Goal: Task Accomplishment & Management: Use online tool/utility

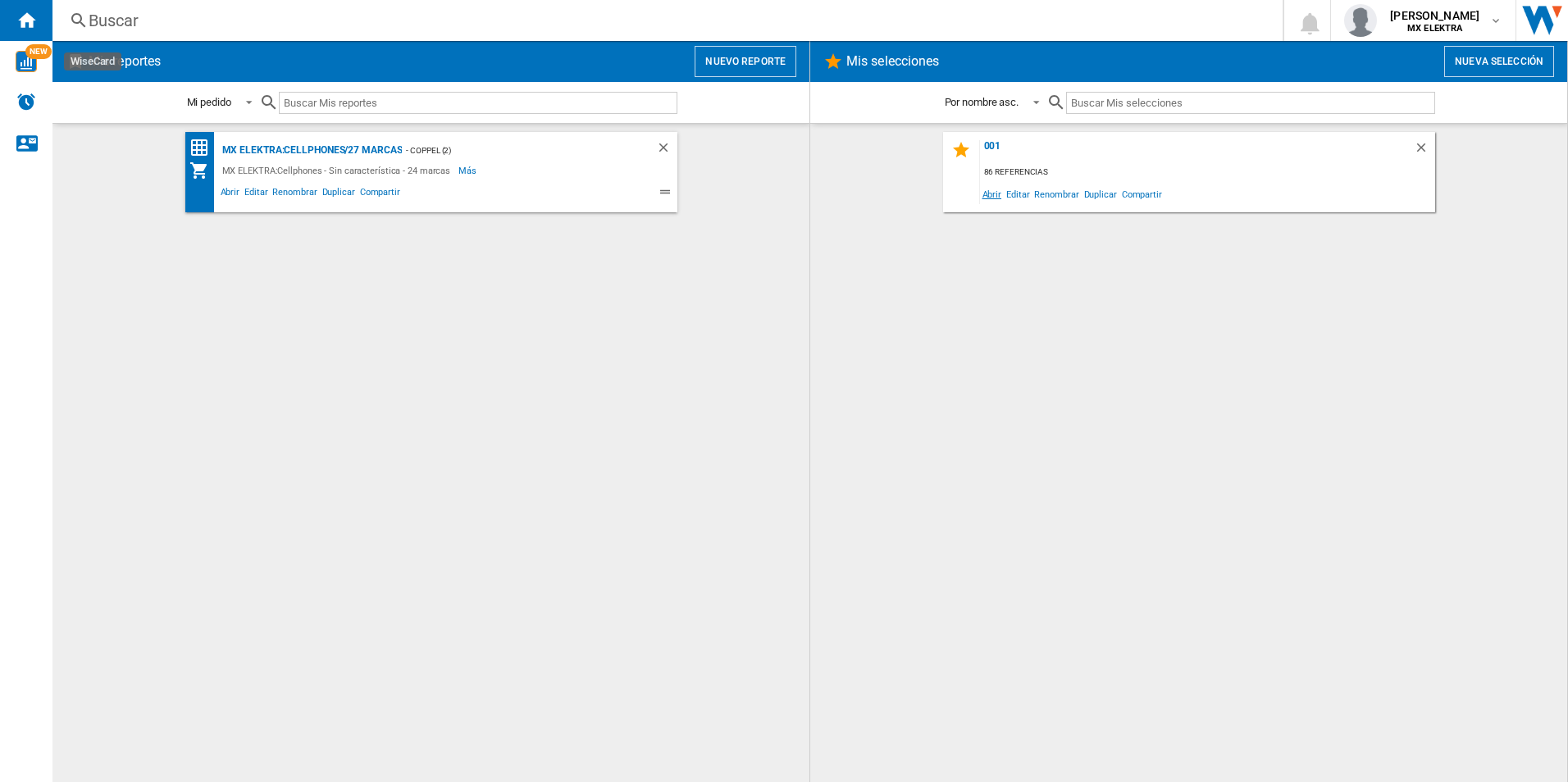
click at [993, 195] on span "Abrir" at bounding box center [992, 194] width 24 height 23
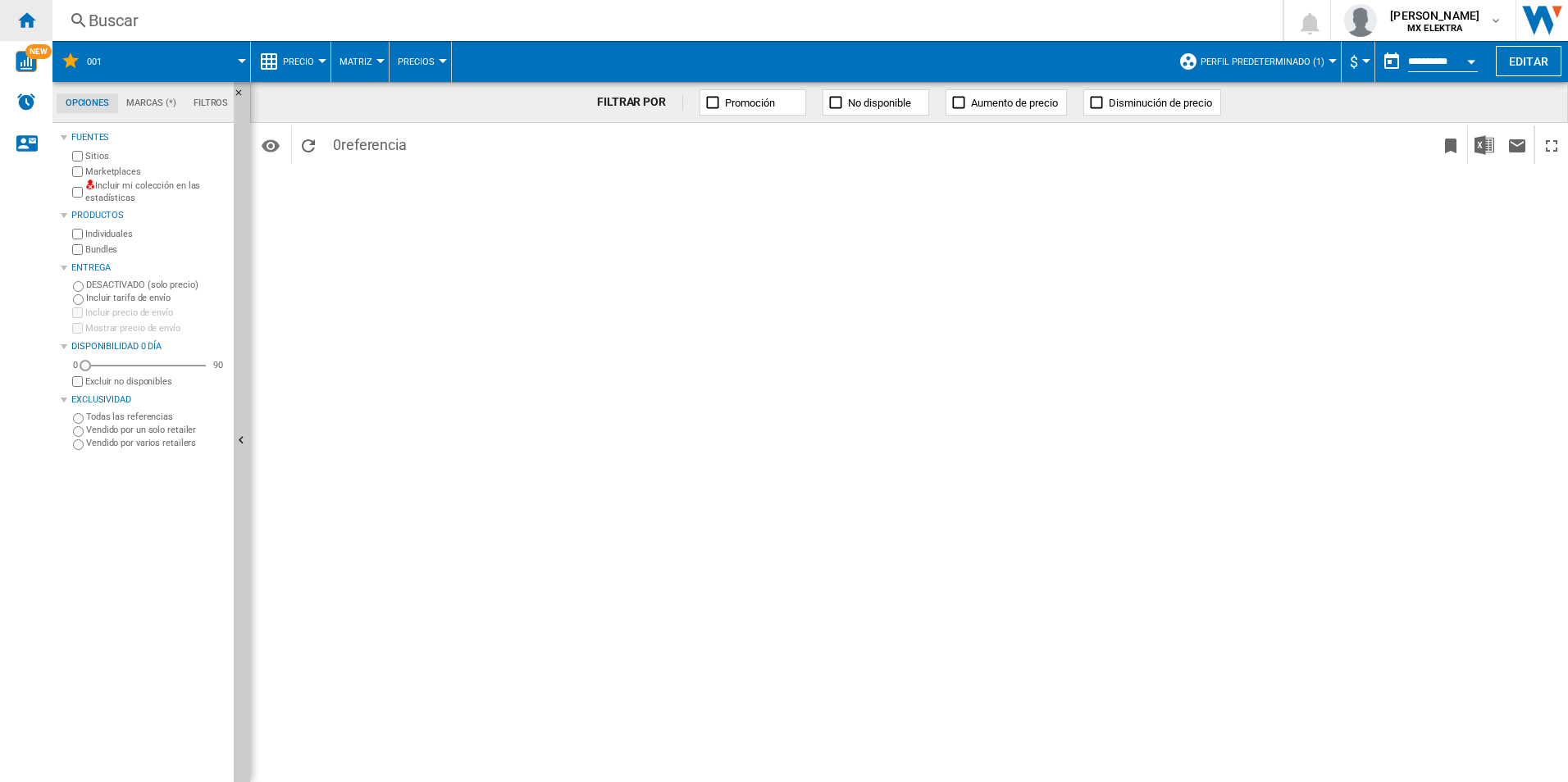
click at [23, 23] on ng-md-icon "Inicio" at bounding box center [25, 19] width 20 height 20
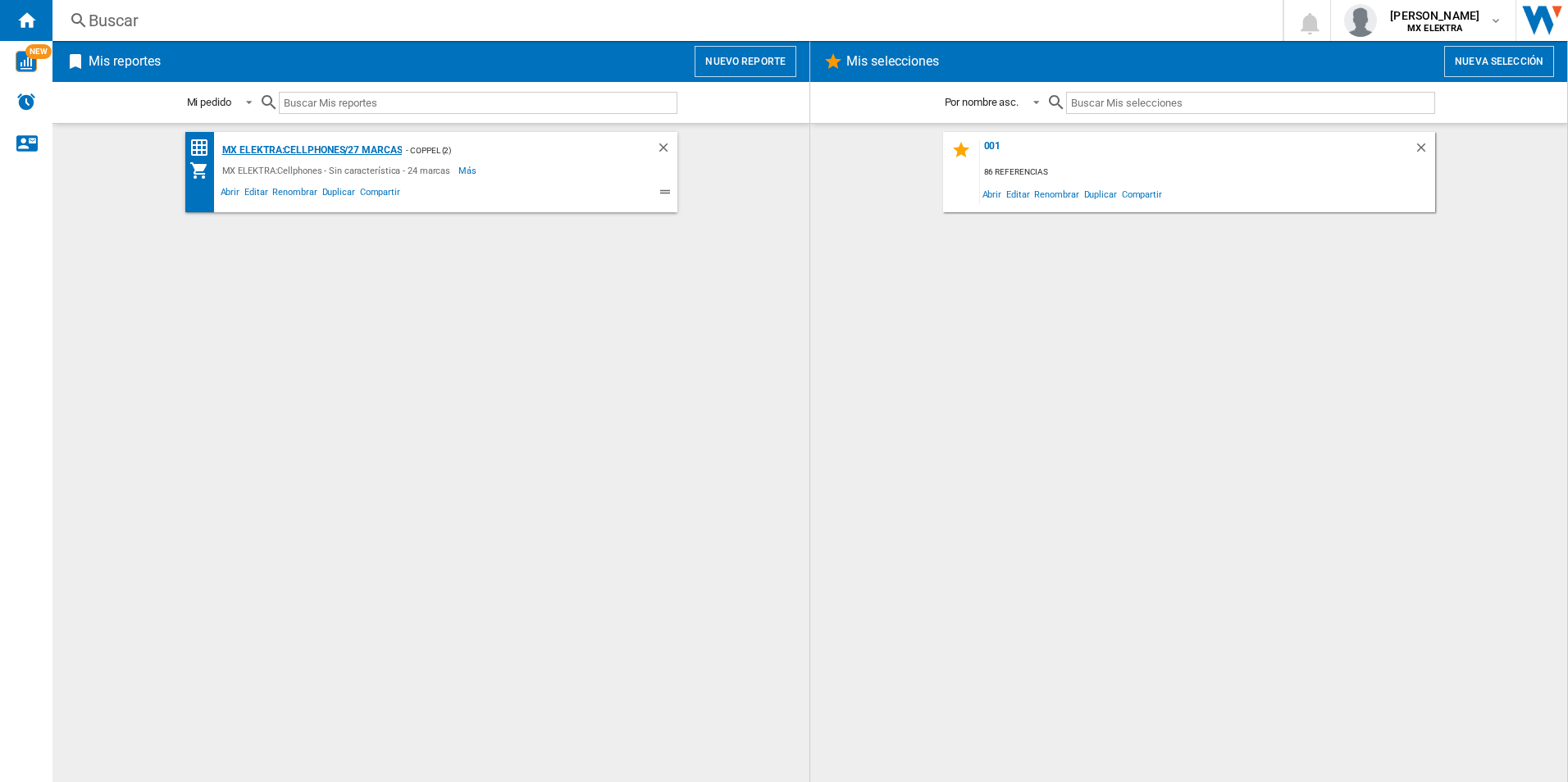
click at [284, 150] on div "MX ELEKTRA:Cellphones/27 marcas" at bounding box center [310, 151] width 185 height 21
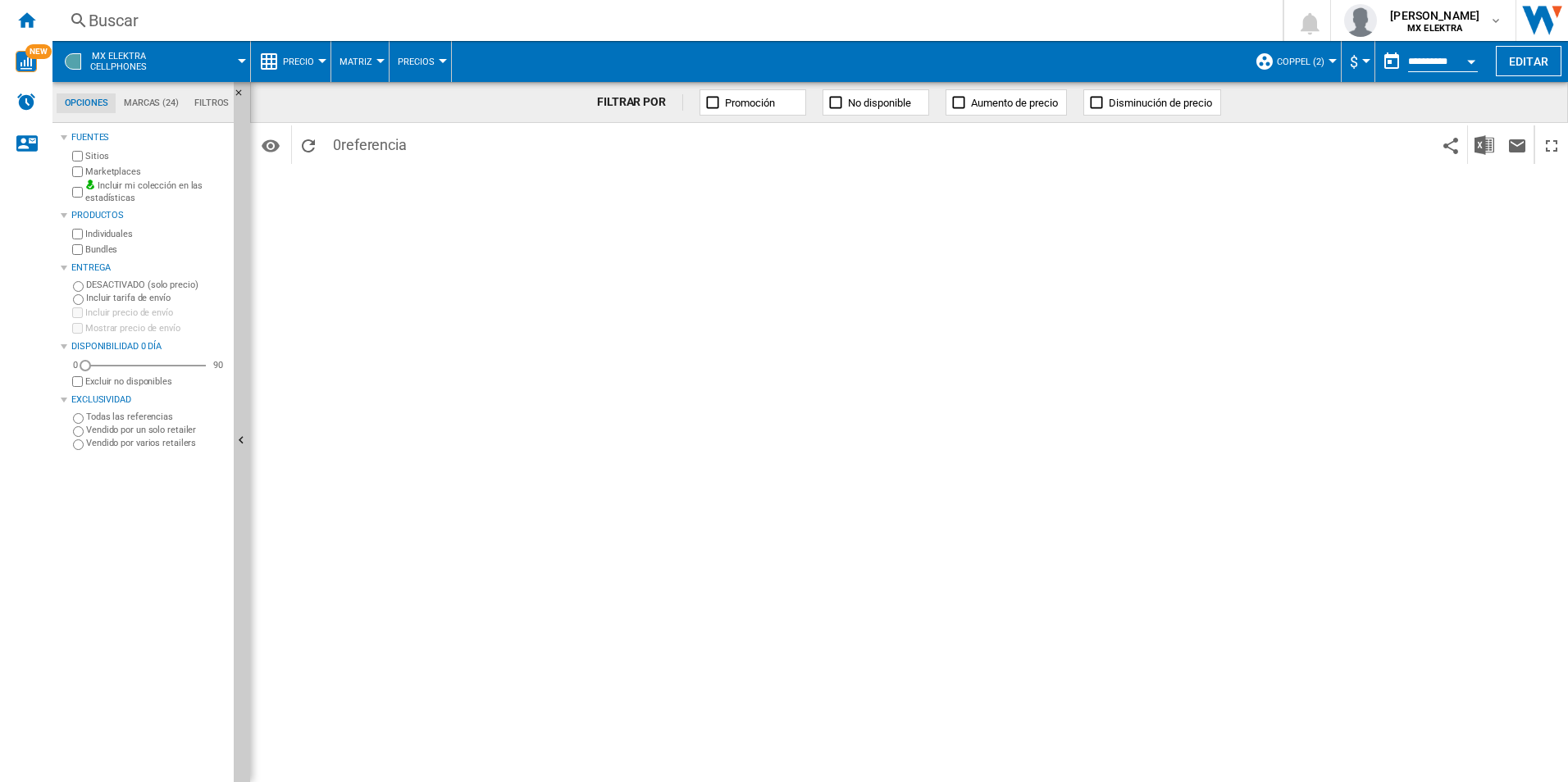
click at [710, 103] on ng-md-icon at bounding box center [712, 102] width 16 height 16
click at [128, 50] on button "MX ELEKTRA Cellphones" at bounding box center [127, 62] width 73 height 41
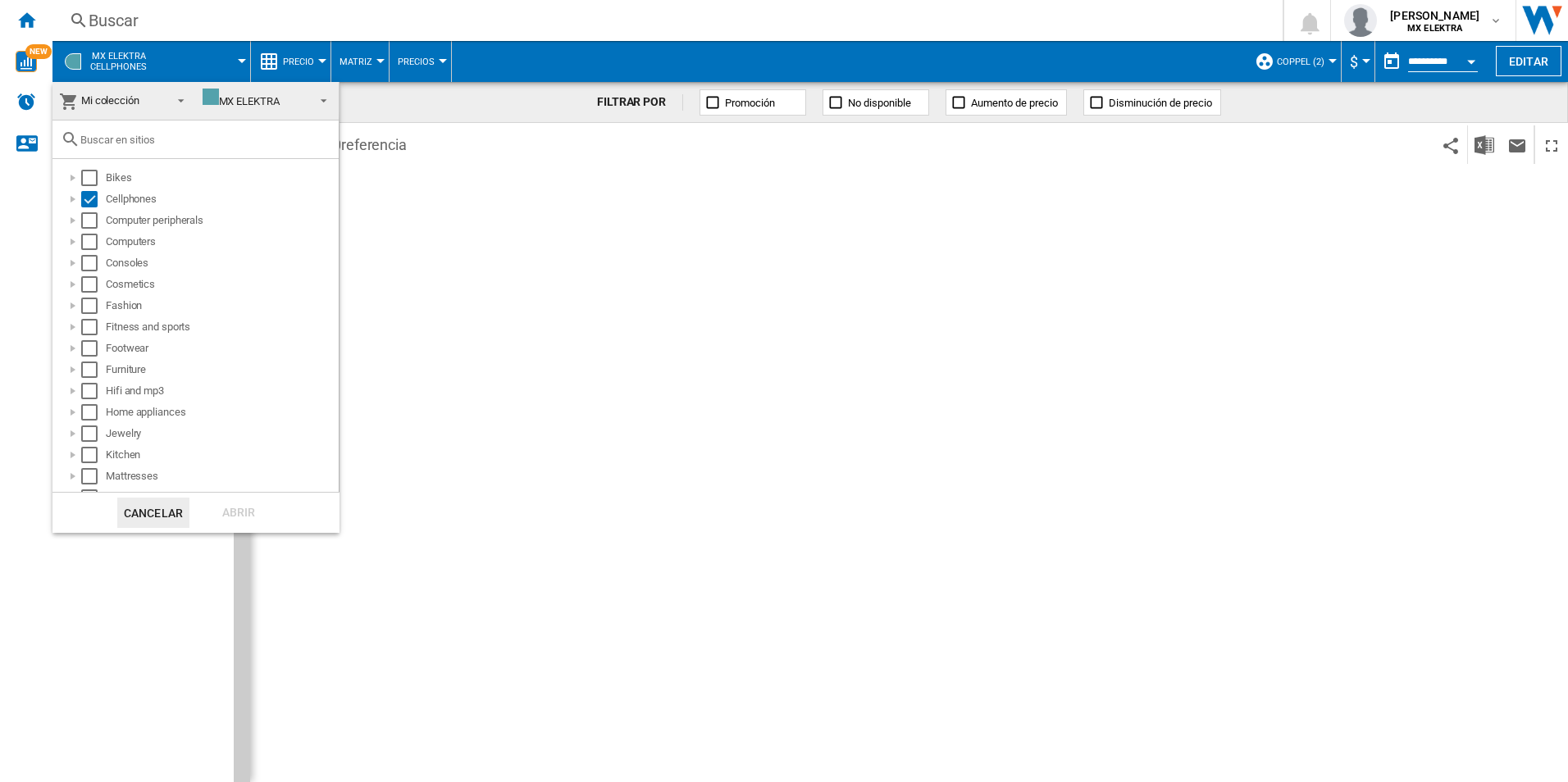
click at [128, 53] on md-backdrop at bounding box center [784, 391] width 1568 height 782
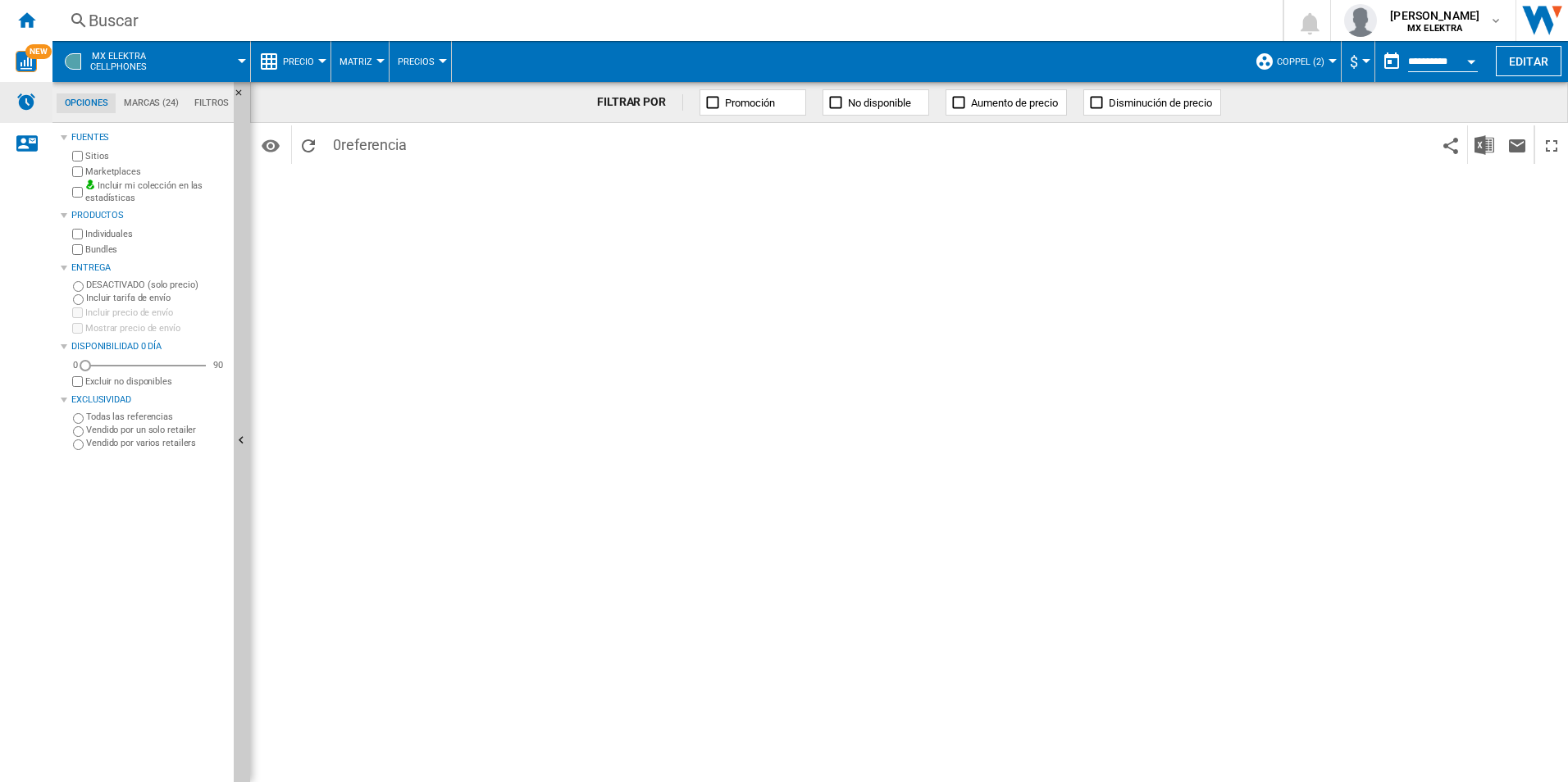
click at [30, 96] on img "Alertas" at bounding box center [25, 101] width 20 height 20
click at [17, 21] on ng-md-icon "Inicio" at bounding box center [25, 19] width 20 height 20
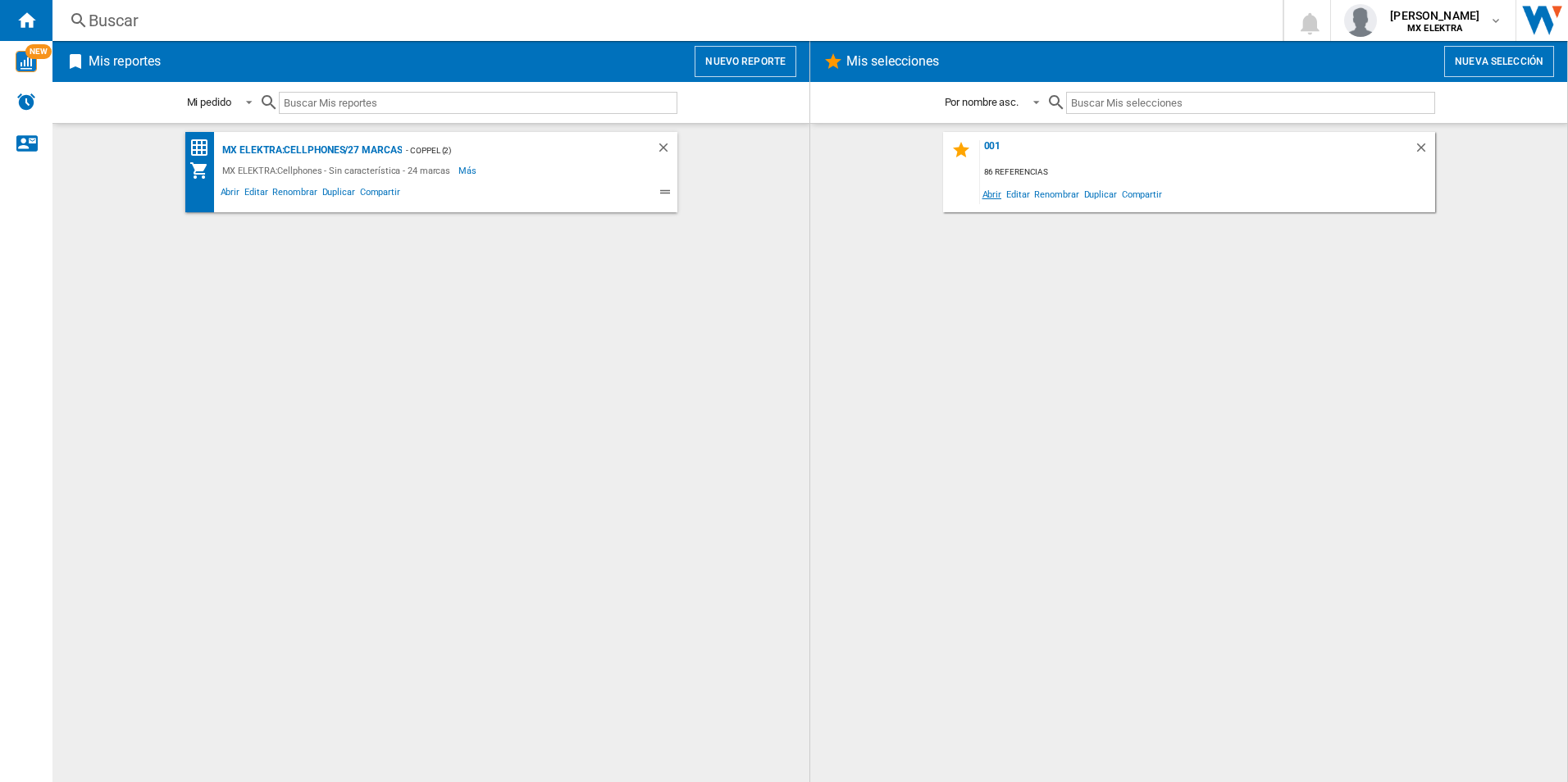
click at [992, 194] on span "Abrir" at bounding box center [992, 194] width 24 height 23
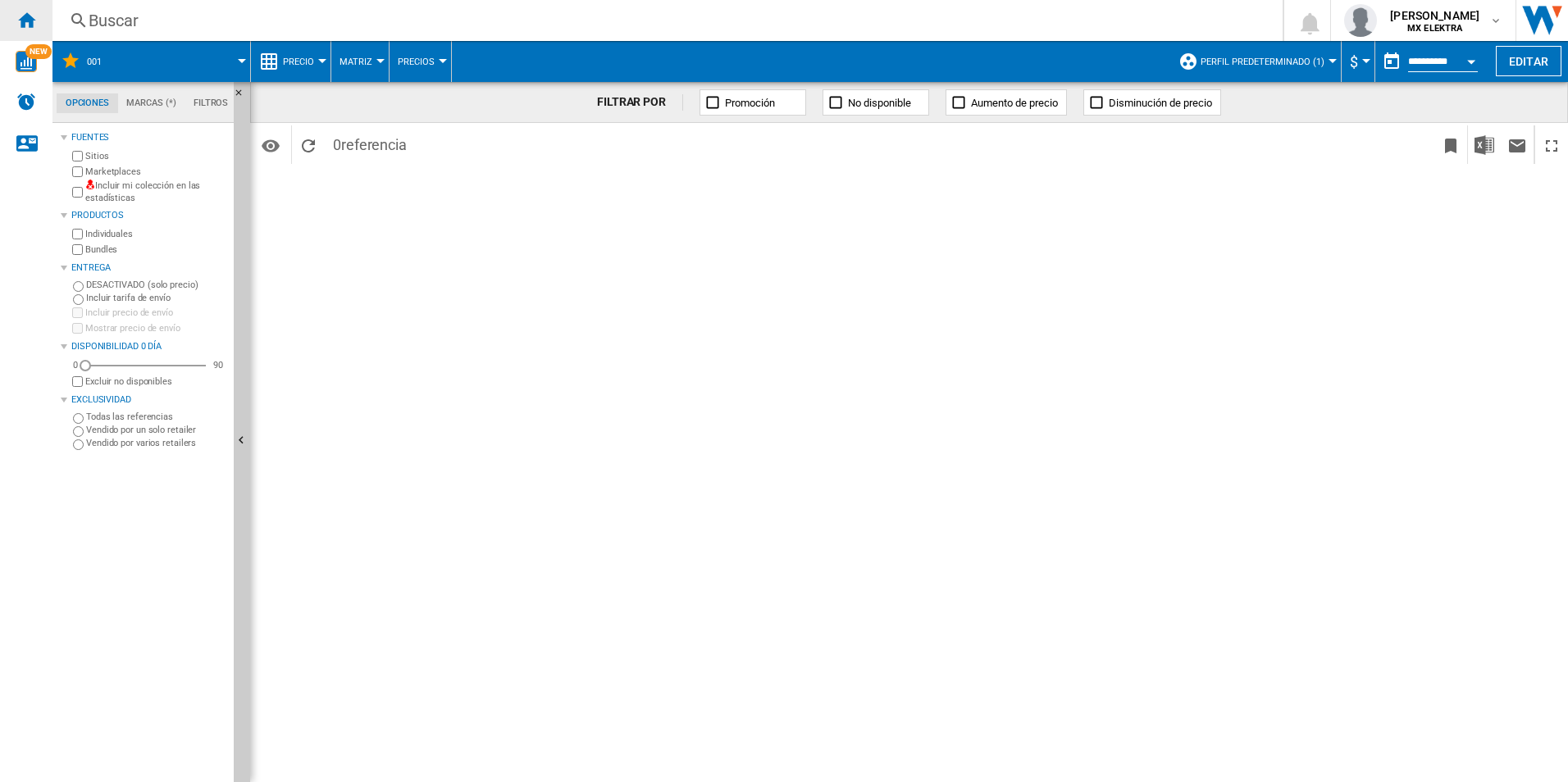
click at [36, 22] on div "Inicio" at bounding box center [26, 21] width 53 height 41
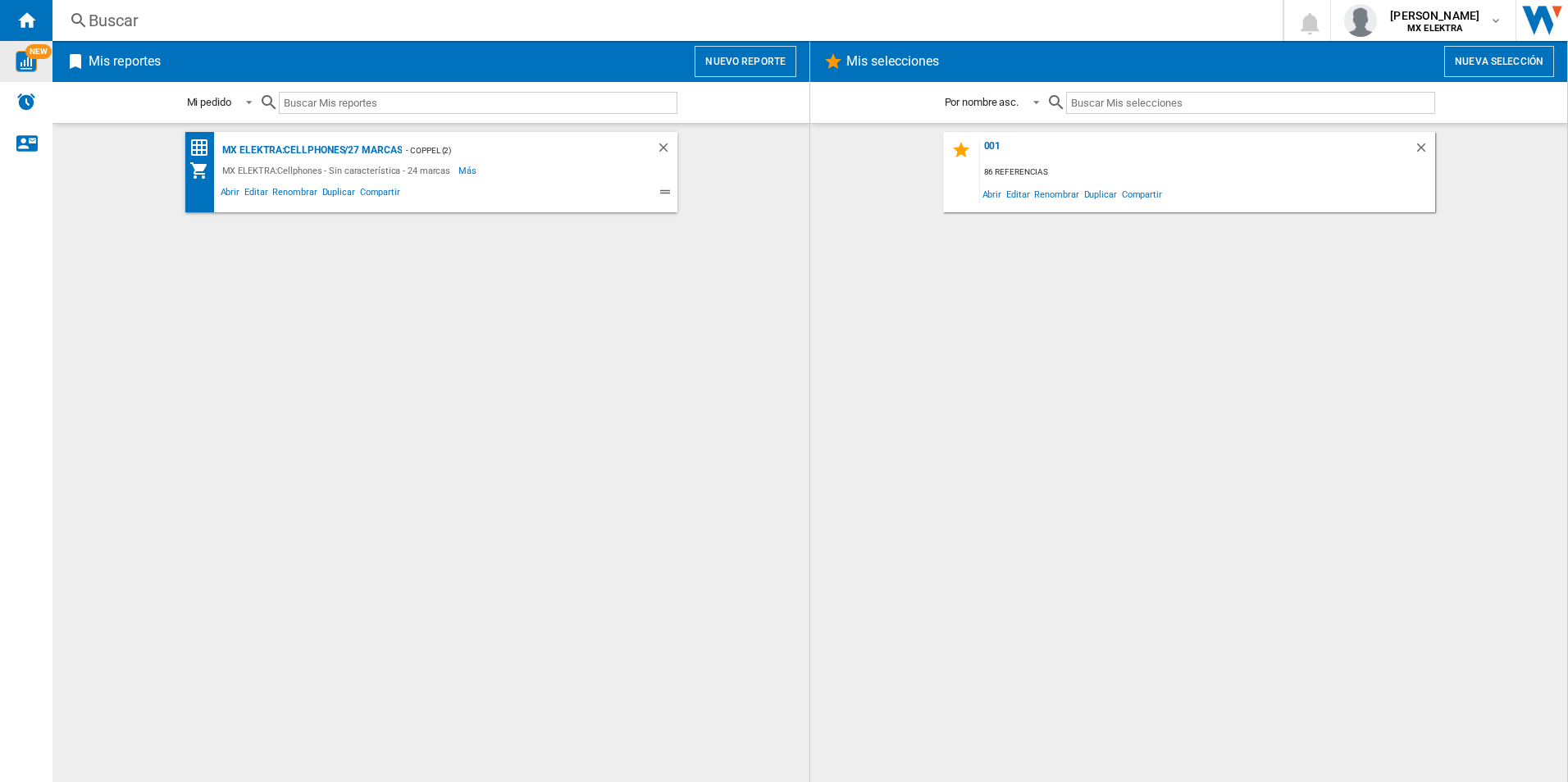
click at [29, 66] on img "WiseCard" at bounding box center [26, 61] width 22 height 22
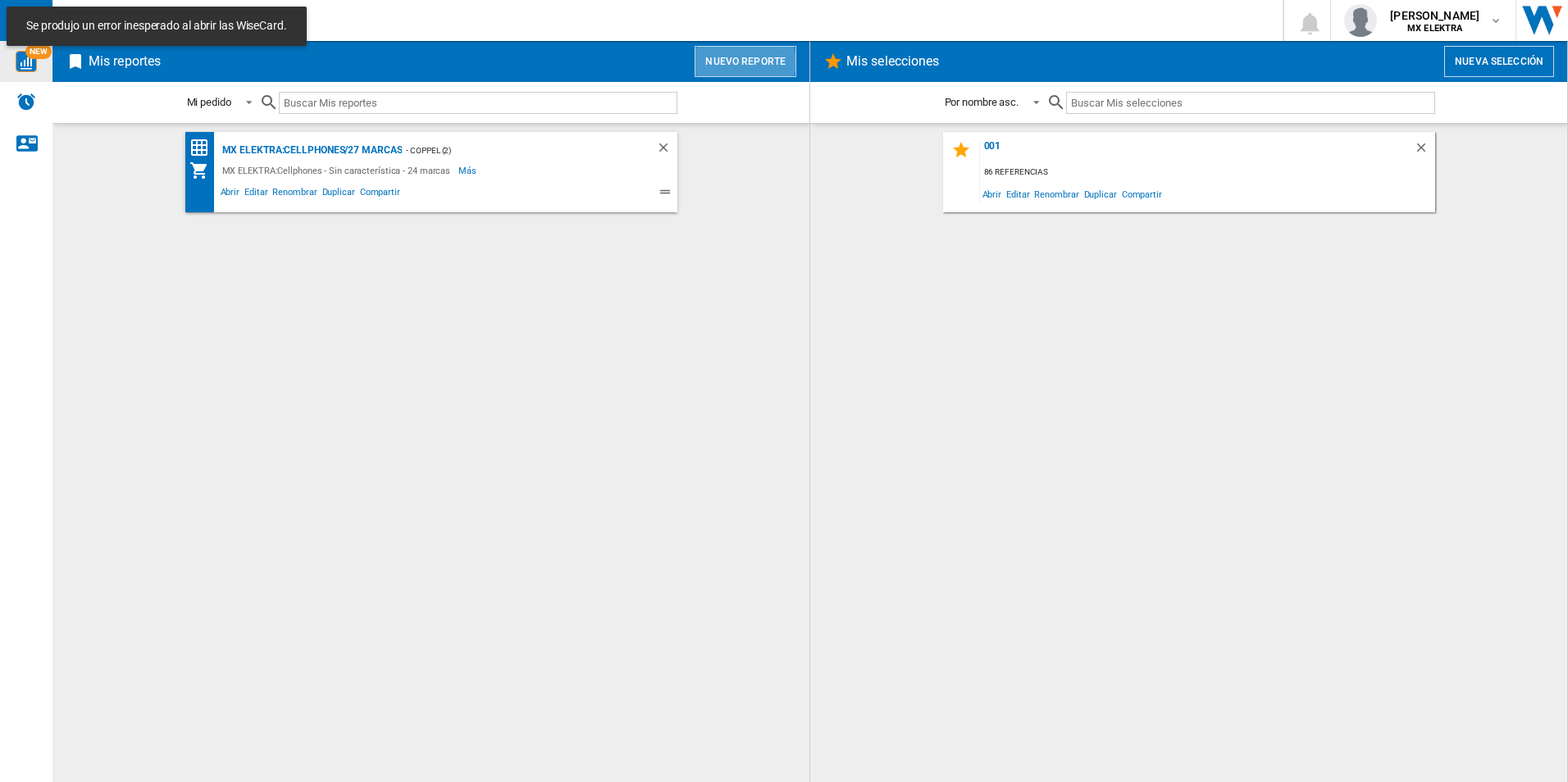
click at [741, 62] on button "Nuevo reporte" at bounding box center [746, 61] width 101 height 31
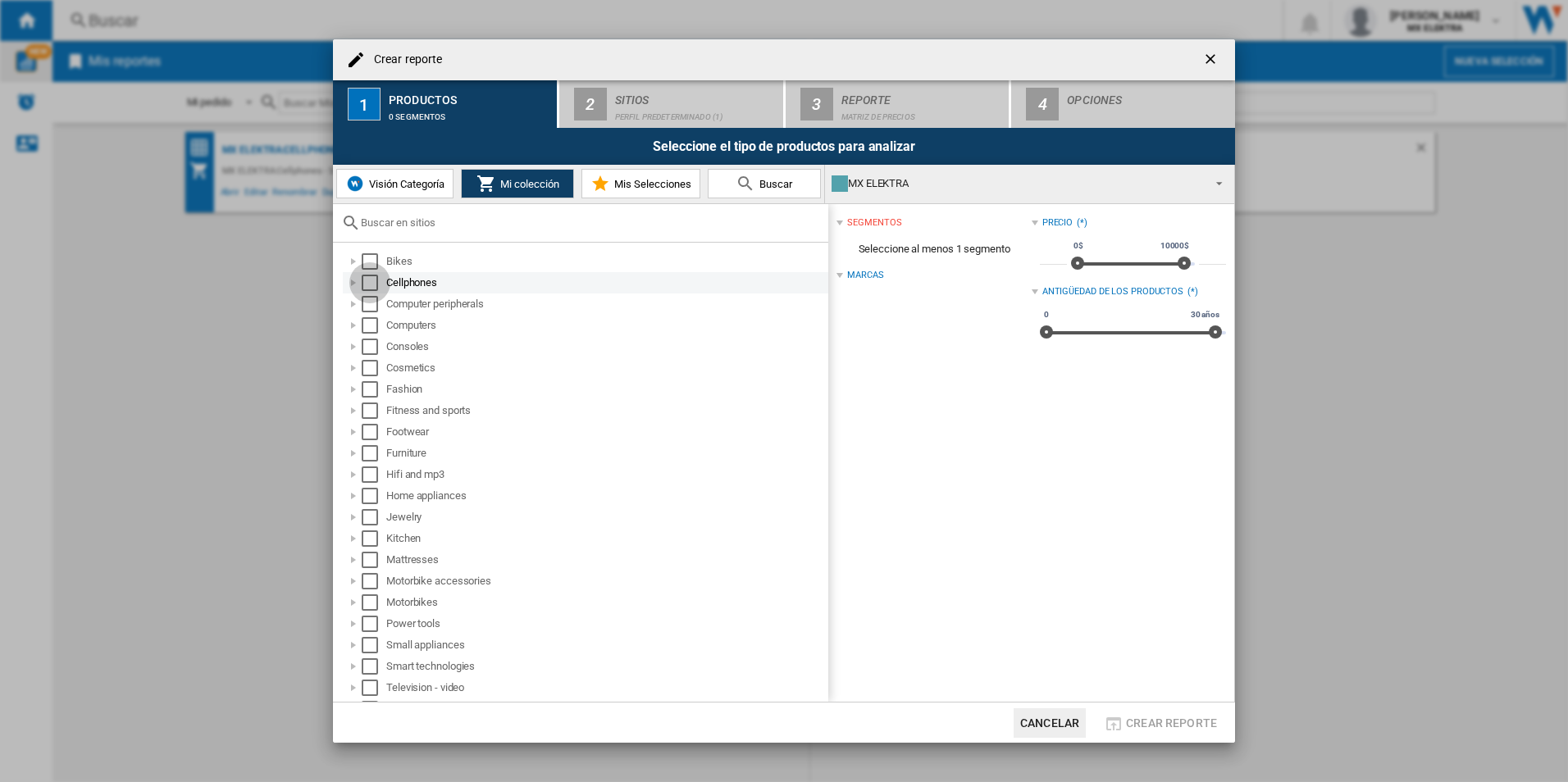
click at [377, 285] on div "Select" at bounding box center [369, 282] width 16 height 16
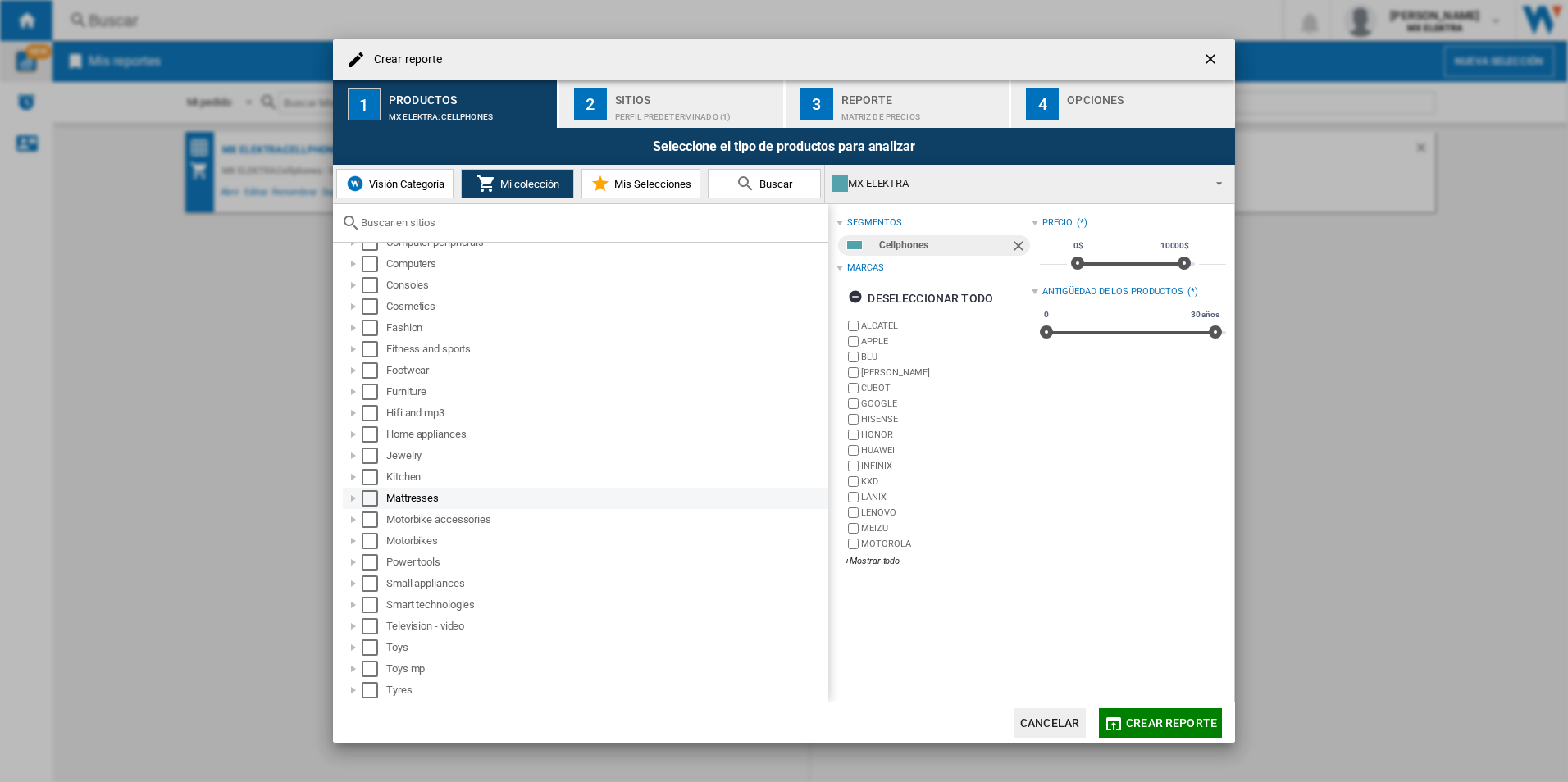
scroll to position [124, 0]
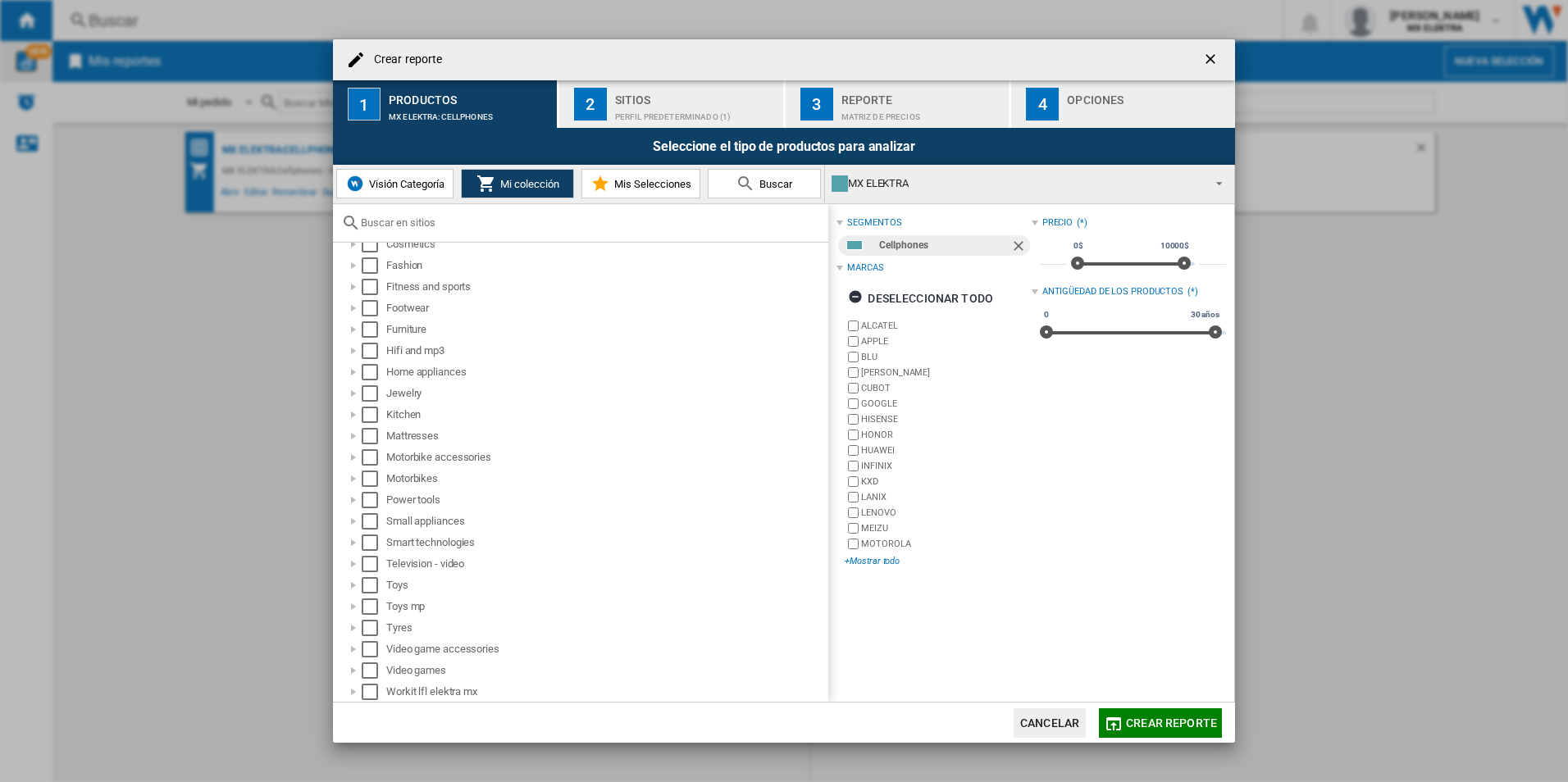
click at [871, 559] on div "+Mostrar todo" at bounding box center [938, 561] width 187 height 12
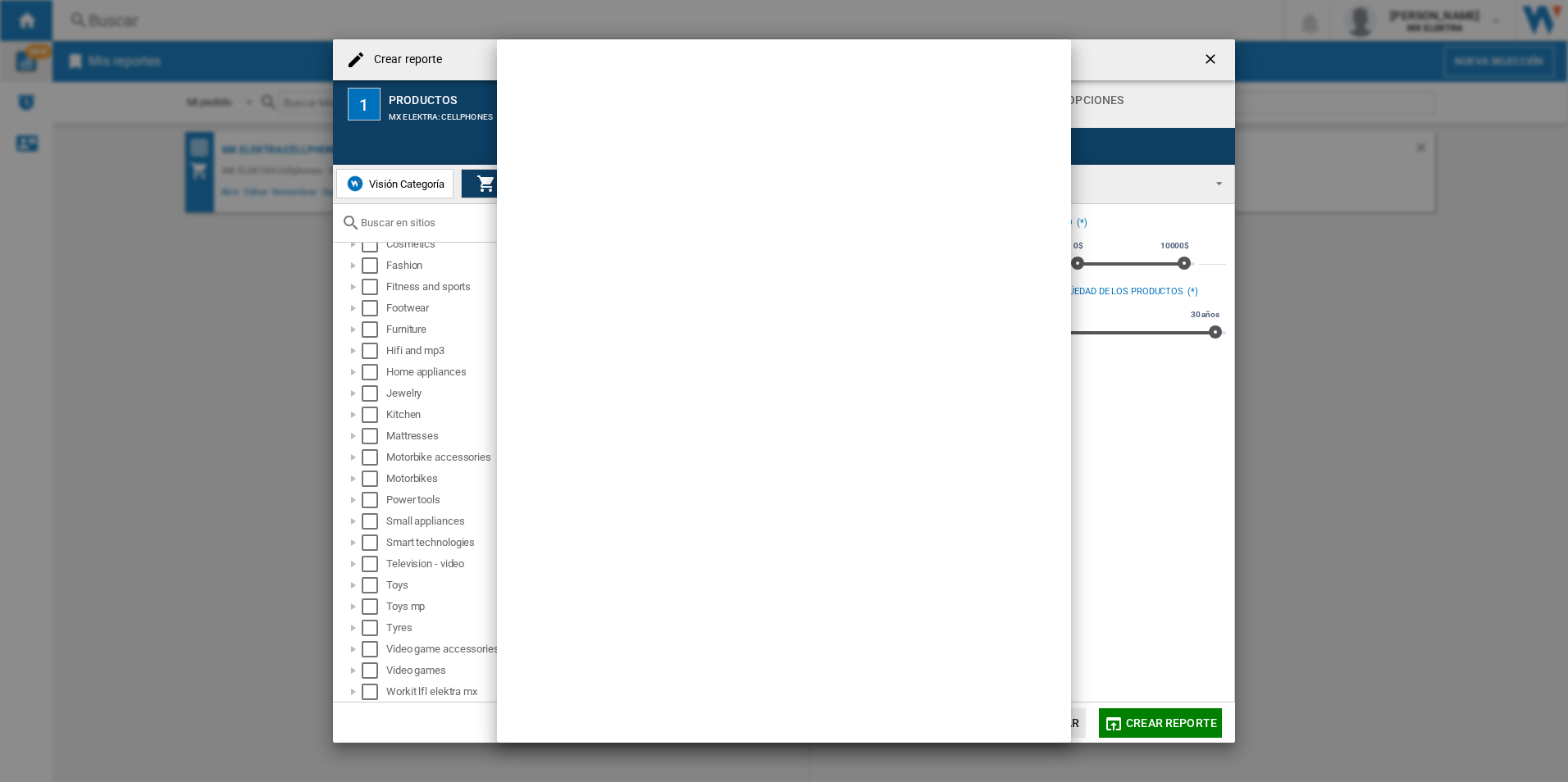
click at [1133, 470] on div at bounding box center [784, 391] width 1568 height 782
click at [1129, 579] on div at bounding box center [784, 391] width 1568 height 782
click at [1125, 398] on div at bounding box center [784, 391] width 1568 height 782
click at [1207, 58] on div at bounding box center [784, 391] width 1568 height 782
click at [262, 386] on div at bounding box center [784, 391] width 1568 height 782
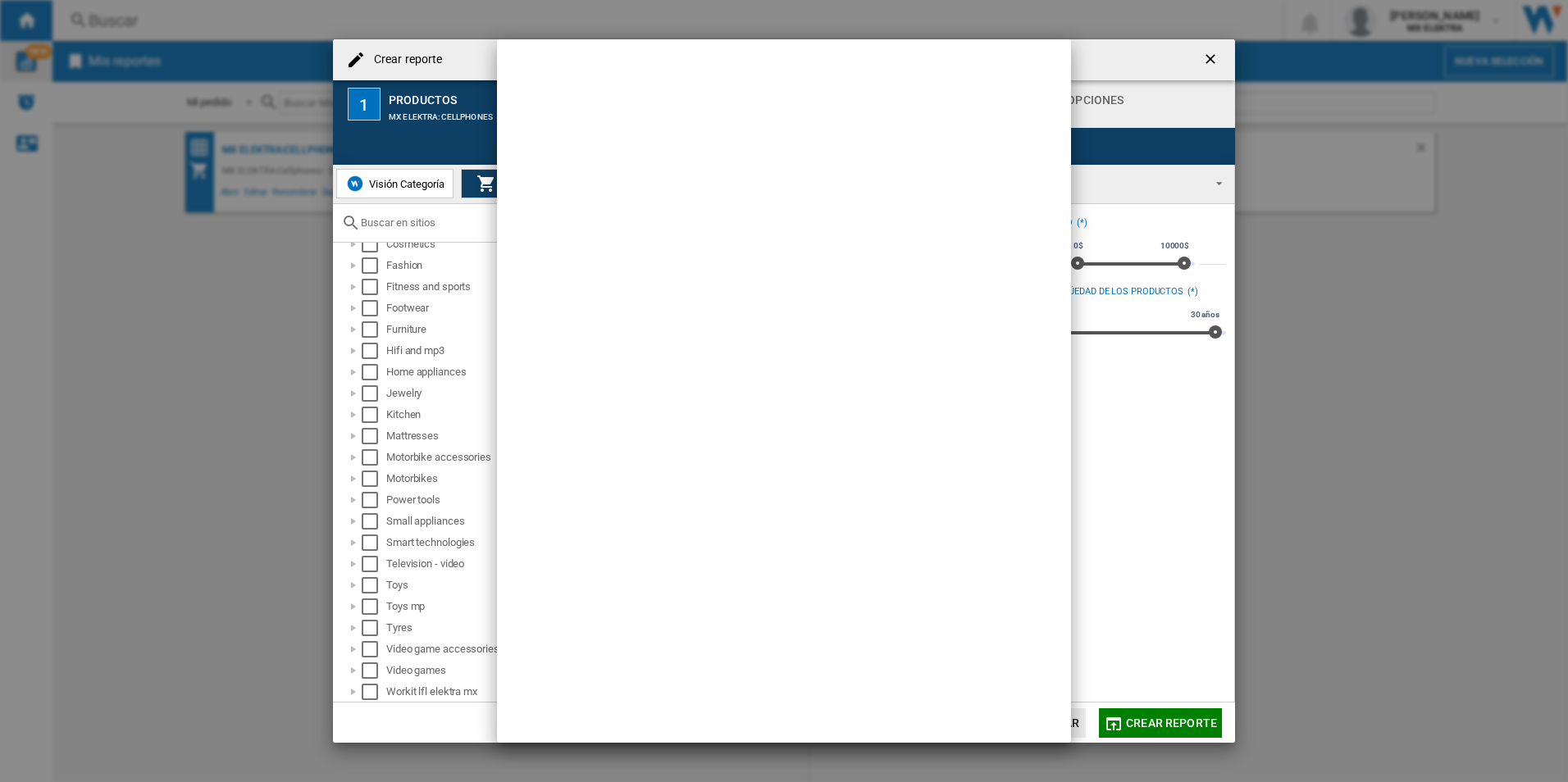
click at [1149, 503] on div at bounding box center [784, 391] width 1568 height 782
click at [432, 72] on div at bounding box center [784, 391] width 1568 height 782
click at [1210, 59] on div at bounding box center [784, 391] width 1568 height 782
click at [1157, 526] on div at bounding box center [784, 391] width 1568 height 782
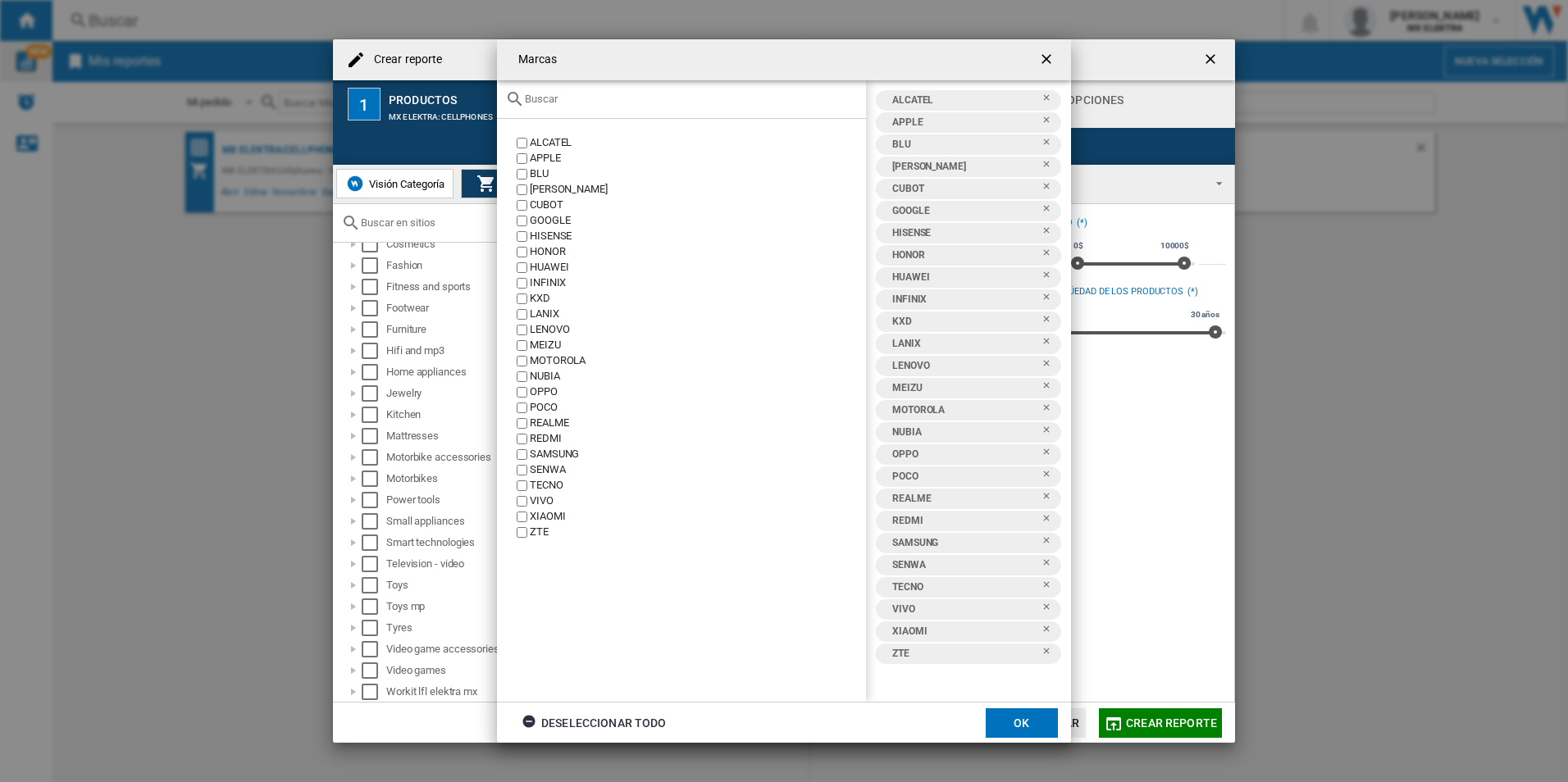
click at [184, 286] on div "Marcas ALCATEL APPLE BLU [PERSON_NAME] CUBOT GOOGLE HISENSE HONOR [GEOGRAPHIC_D…" at bounding box center [784, 391] width 1568 height 782
click at [1030, 723] on button "OK" at bounding box center [1021, 723] width 72 height 29
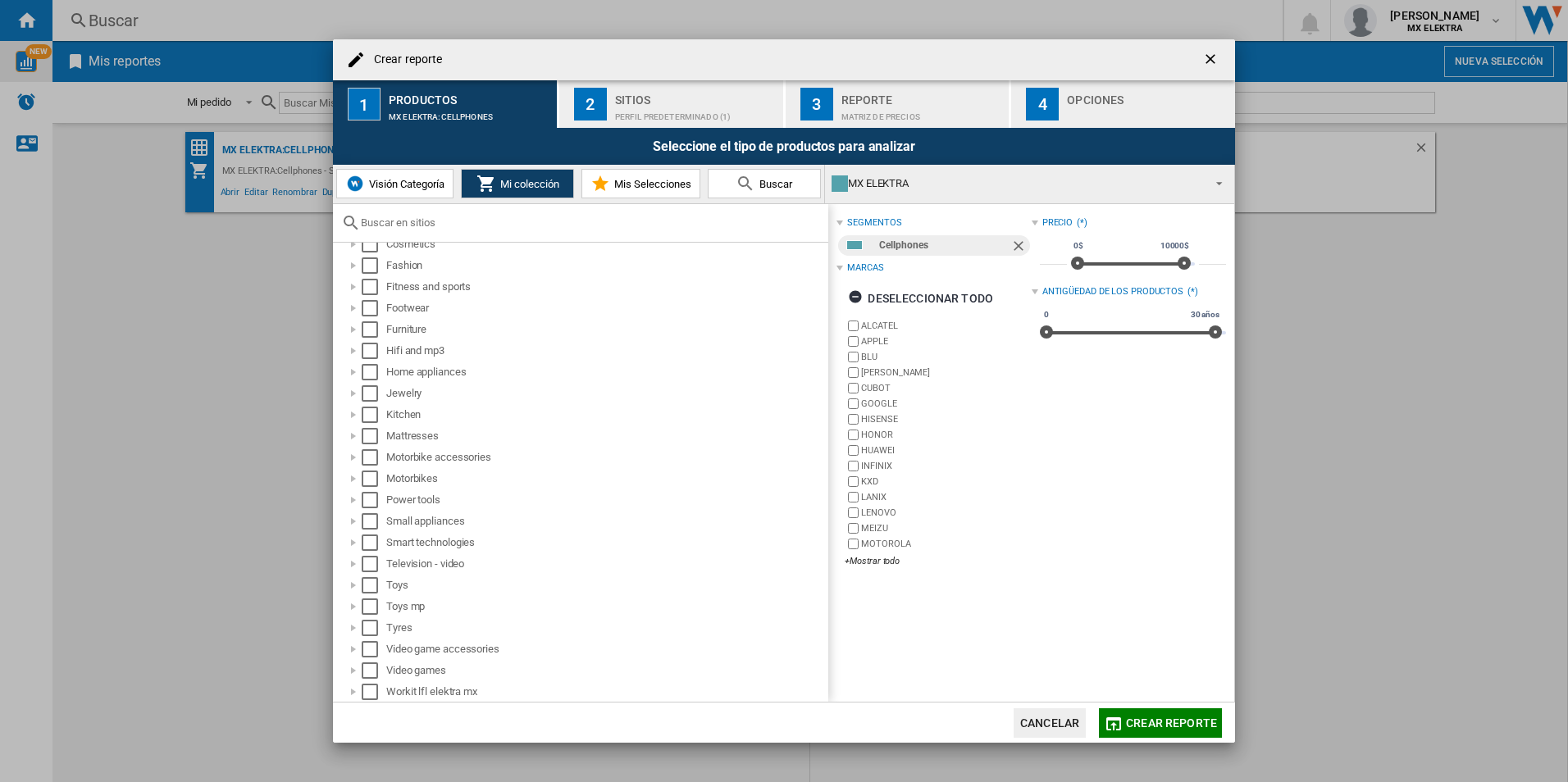
click at [1153, 715] on button "Crear reporte" at bounding box center [1160, 723] width 123 height 29
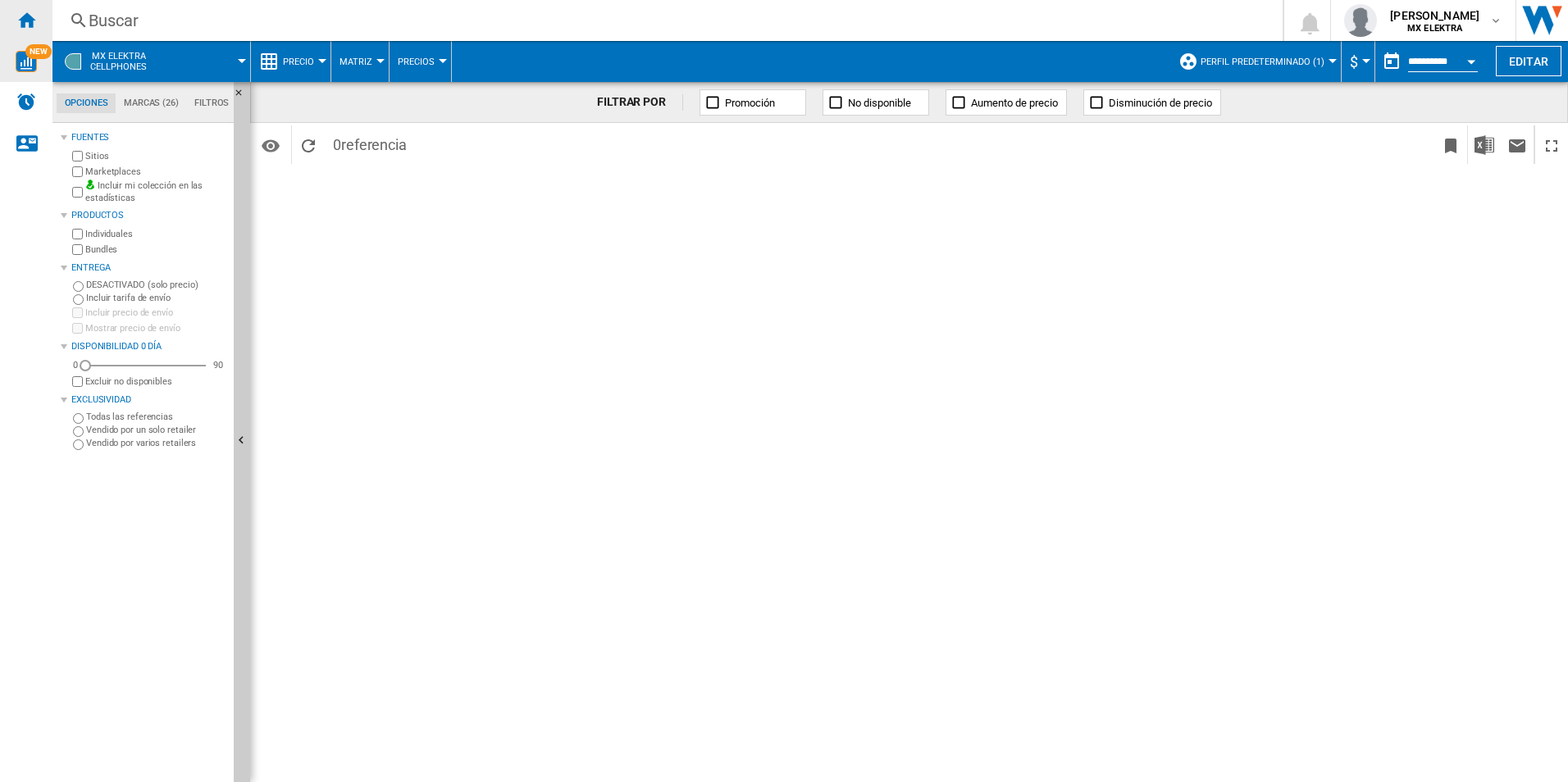
click at [23, 26] on ng-md-icon "Inicio" at bounding box center [25, 19] width 20 height 20
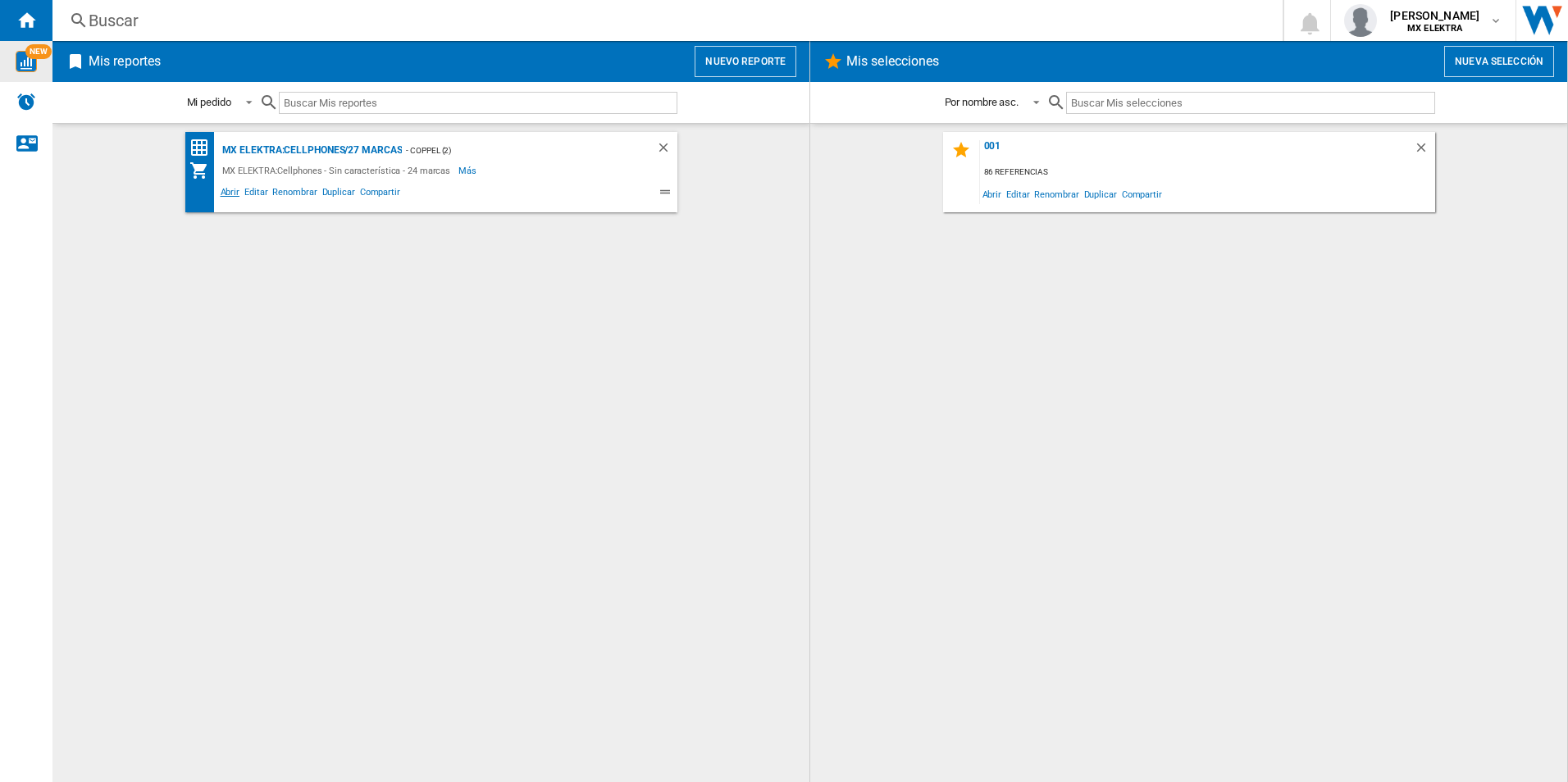
click at [235, 190] on span "Abrir" at bounding box center [231, 194] width 24 height 20
